Goal: Task Accomplishment & Management: Complete application form

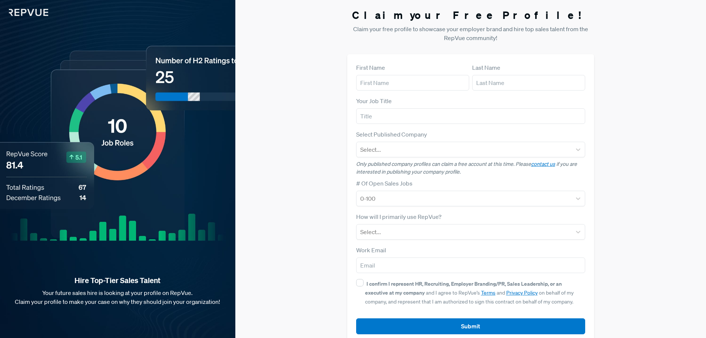
click at [392, 63] on div "First Name" at bounding box center [412, 76] width 113 height 27
click at [386, 82] on input "text" at bounding box center [412, 83] width 113 height 16
type input "[PERSON_NAME]"
type input "[EMAIL_ADDRESS][DOMAIN_NAME]"
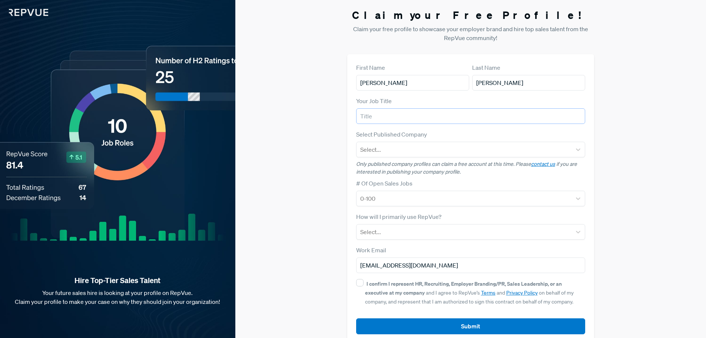
click at [405, 117] on input "text" at bounding box center [470, 116] width 229 height 16
type input "Recruitment Marketing Manager"
click at [402, 147] on div at bounding box center [464, 149] width 208 height 10
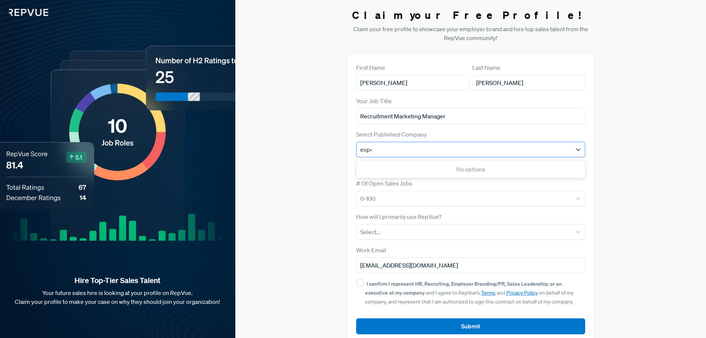
type input "exper"
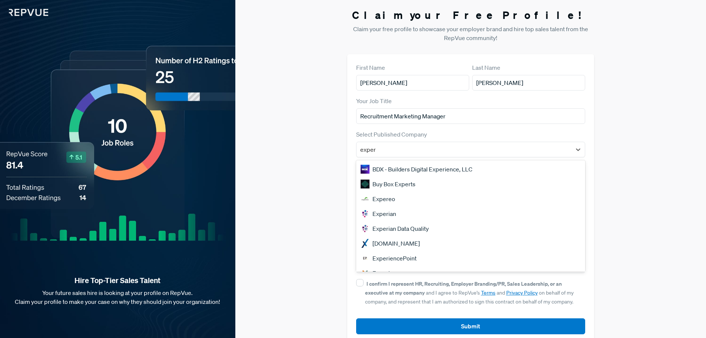
click at [378, 215] on div "Experian" at bounding box center [470, 213] width 229 height 15
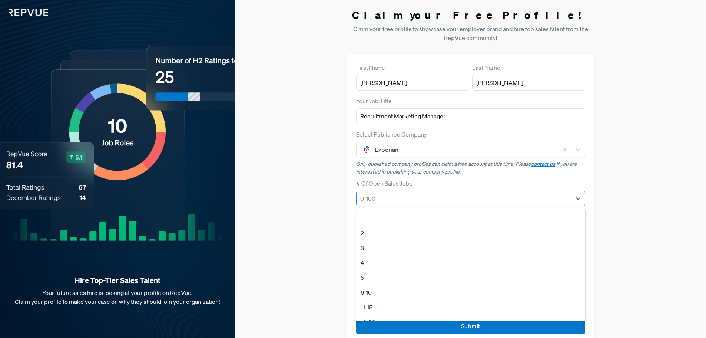
click at [392, 194] on div at bounding box center [464, 198] width 208 height 10
click at [372, 296] on div "100+" at bounding box center [470, 296] width 229 height 15
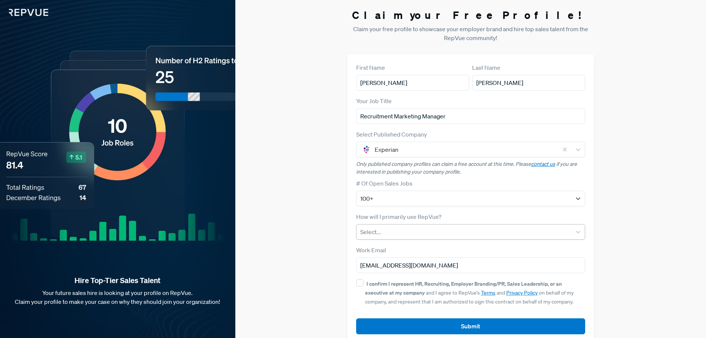
click at [383, 234] on div at bounding box center [464, 231] width 208 height 10
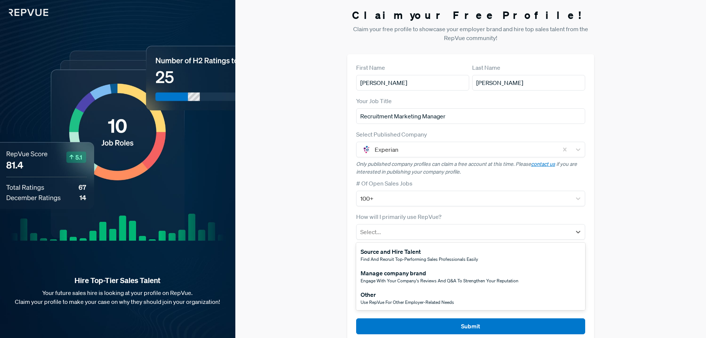
click at [432, 282] on span "Engage with your company's reviews and Q&A to strengthen your reputation" at bounding box center [440, 280] width 158 height 6
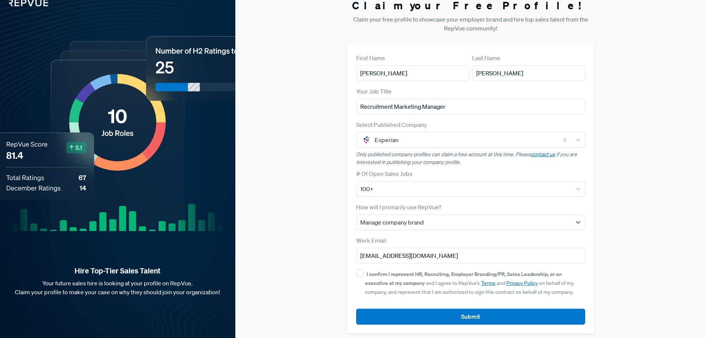
scroll to position [14, 0]
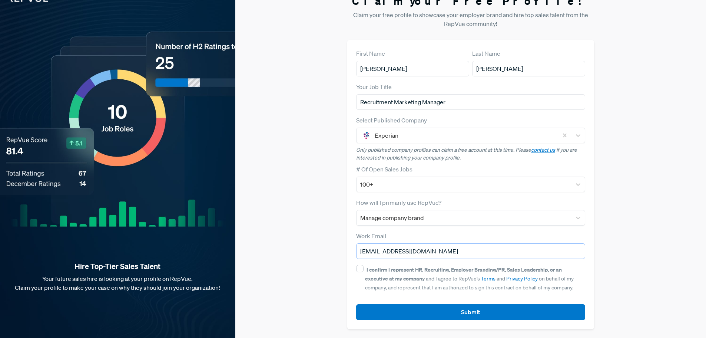
click at [392, 250] on input "[EMAIL_ADDRESS][DOMAIN_NAME]" at bounding box center [470, 251] width 229 height 16
type input "[PERSON_NAME][EMAIL_ADDRESS][PERSON_NAME][DOMAIN_NAME]"
click at [356, 267] on div "I confirm I represent HR, Recruiting, Employer Branding/PR, Sales Leadership, o…" at bounding box center [470, 278] width 229 height 27
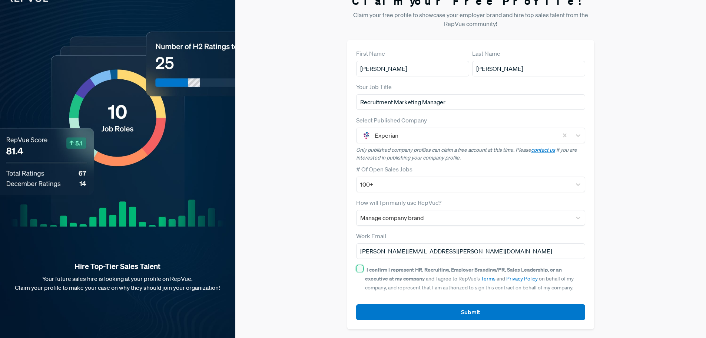
click at [357, 267] on input "I confirm I represent HR, Recruiting, Employer Branding/PR, Sales Leadership, o…" at bounding box center [359, 268] width 7 height 7
checkbox input "true"
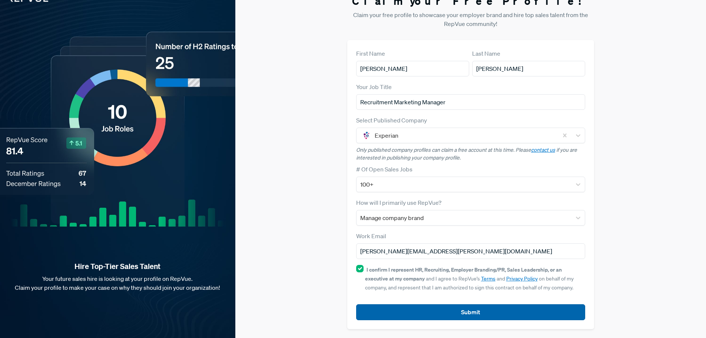
click at [453, 314] on button "Submit" at bounding box center [470, 312] width 229 height 16
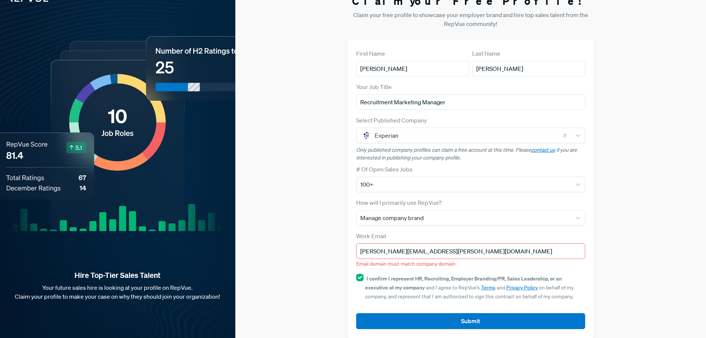
click at [455, 259] on div "Work Email [PERSON_NAME][EMAIL_ADDRESS][PERSON_NAME][DOMAIN_NAME] Email domain …" at bounding box center [470, 249] width 229 height 36
click at [456, 250] on input "[PERSON_NAME][EMAIL_ADDRESS][PERSON_NAME][DOMAIN_NAME]" at bounding box center [470, 251] width 229 height 16
click at [285, 237] on div "Claim your Free Profile! Claim your free profile to showcase your employer bran…" at bounding box center [470, 166] width 471 height 361
click at [419, 319] on button "Submit" at bounding box center [470, 321] width 229 height 16
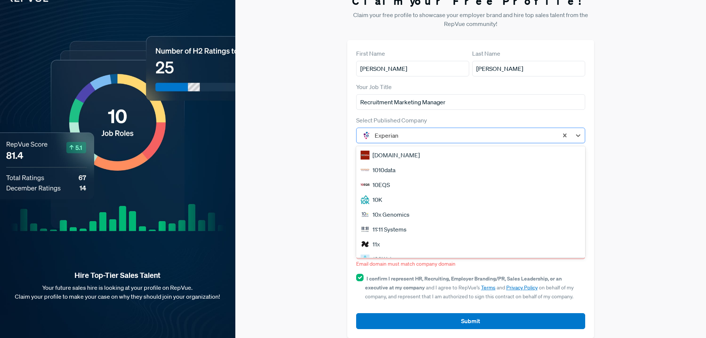
click at [424, 133] on div at bounding box center [465, 135] width 180 height 10
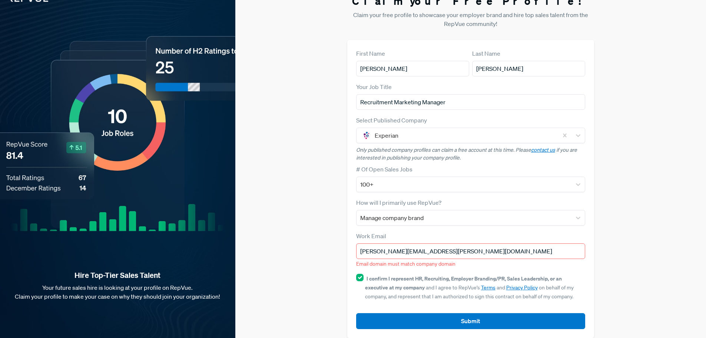
click at [267, 181] on div "Claim your Free Profile! Claim your free profile to showcase your employer bran…" at bounding box center [470, 166] width 471 height 361
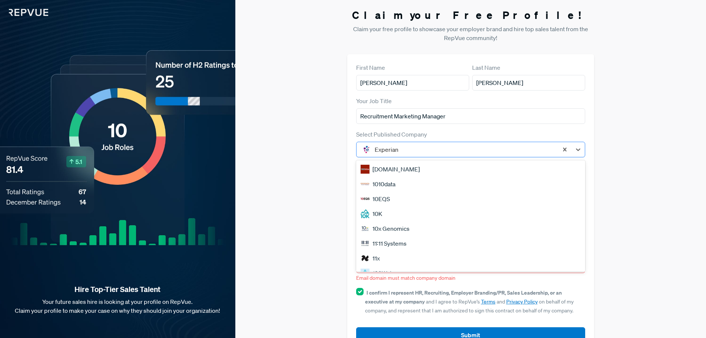
click at [403, 143] on div "Experian" at bounding box center [464, 149] width 187 height 13
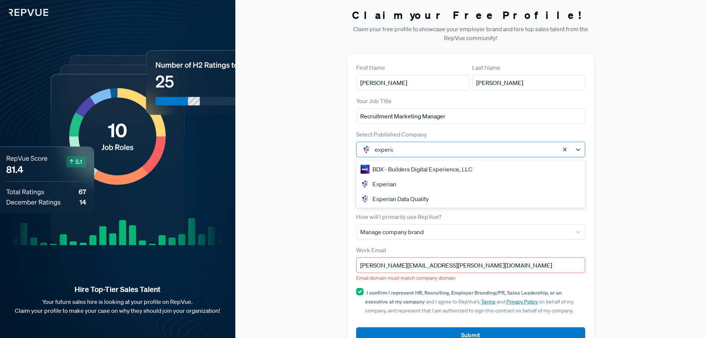
type input "experian"
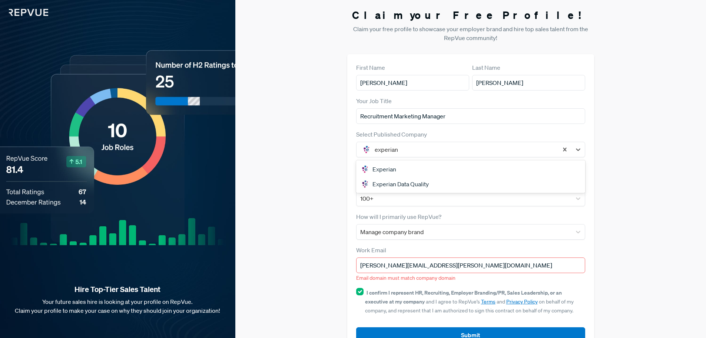
click at [404, 166] on div "Experian" at bounding box center [470, 169] width 229 height 15
click at [456, 265] on input "[PERSON_NAME][EMAIL_ADDRESS][PERSON_NAME][DOMAIN_NAME]" at bounding box center [470, 265] width 229 height 16
click at [356, 327] on button "Submit" at bounding box center [470, 335] width 229 height 16
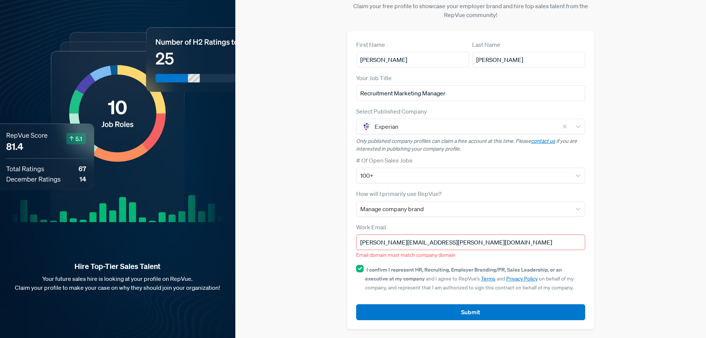
click at [405, 243] on input "[PERSON_NAME][EMAIL_ADDRESS][PERSON_NAME][DOMAIN_NAME]" at bounding box center [470, 242] width 229 height 16
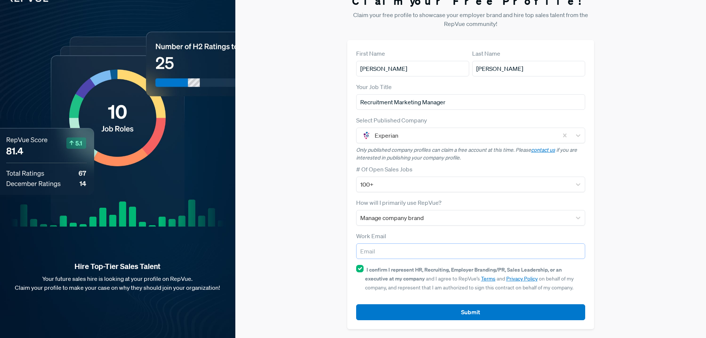
scroll to position [14, 0]
click at [289, 252] on div "Claim your Free Profile! Claim your free profile to showcase your employer bran…" at bounding box center [470, 162] width 471 height 352
click at [381, 252] on input "email" at bounding box center [470, 251] width 229 height 16
paste input "[PERSON_NAME][EMAIL_ADDRESS][PERSON_NAME][DOMAIN_NAME]"
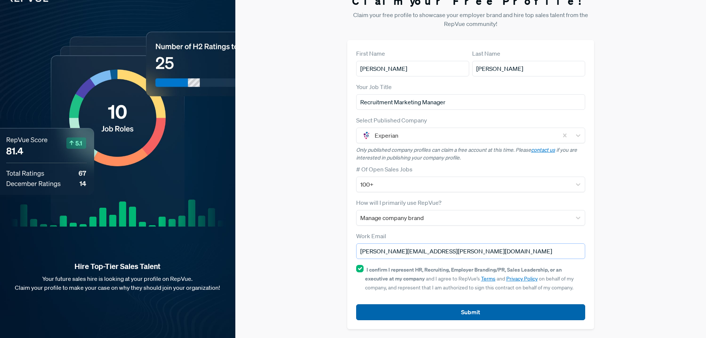
type input "[PERSON_NAME][EMAIL_ADDRESS][PERSON_NAME][DOMAIN_NAME]"
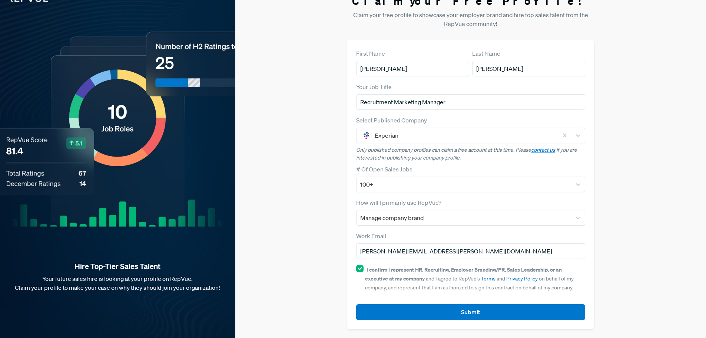
click at [413, 317] on button "Submit" at bounding box center [470, 312] width 229 height 16
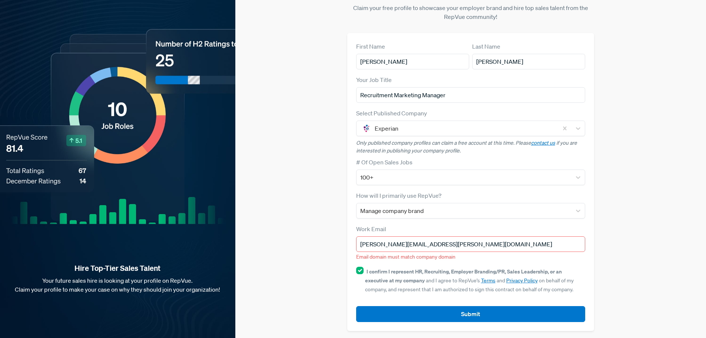
scroll to position [23, 0]
